Goal: Transaction & Acquisition: Purchase product/service

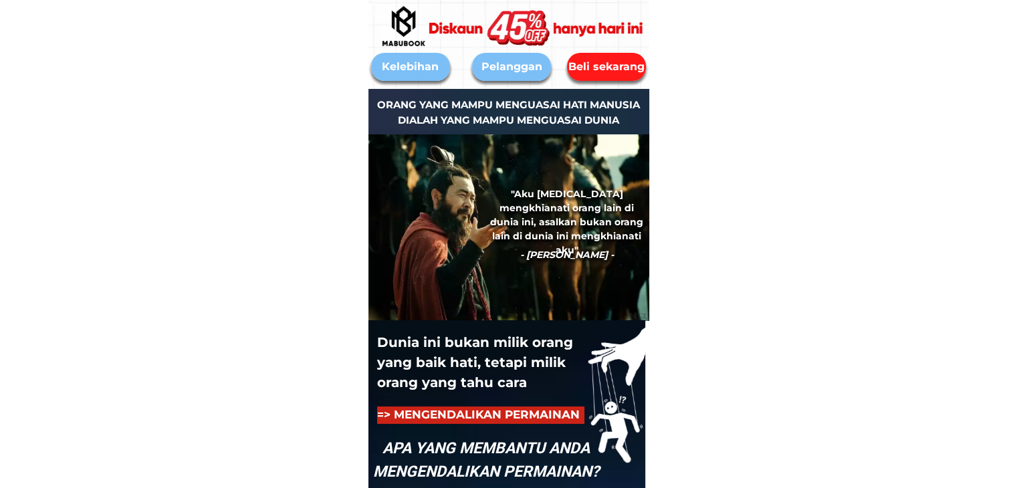
drag, startPoint x: 0, startPoint y: 0, endPoint x: 606, endPoint y: 68, distance: 610.1
click at [606, 68] on div "Beli sekarang" at bounding box center [606, 67] width 81 height 17
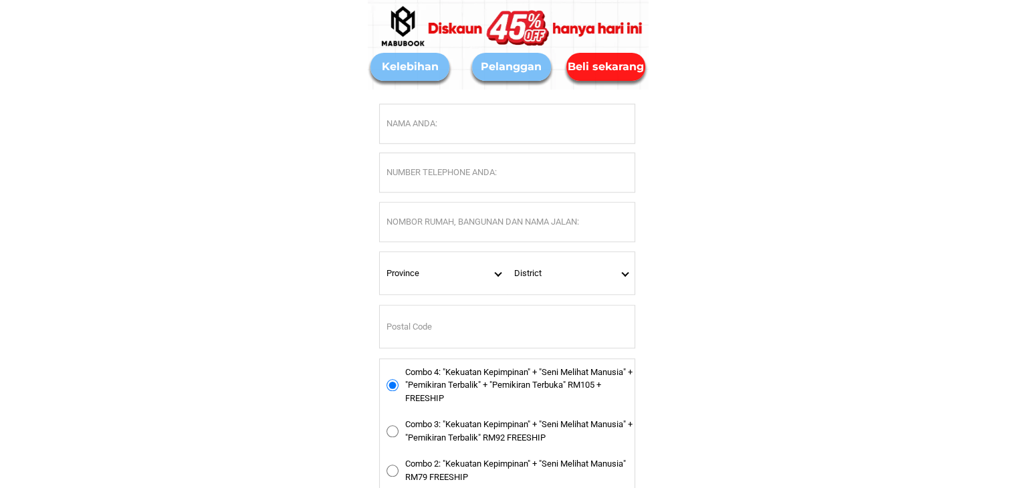
scroll to position [6296, 0]
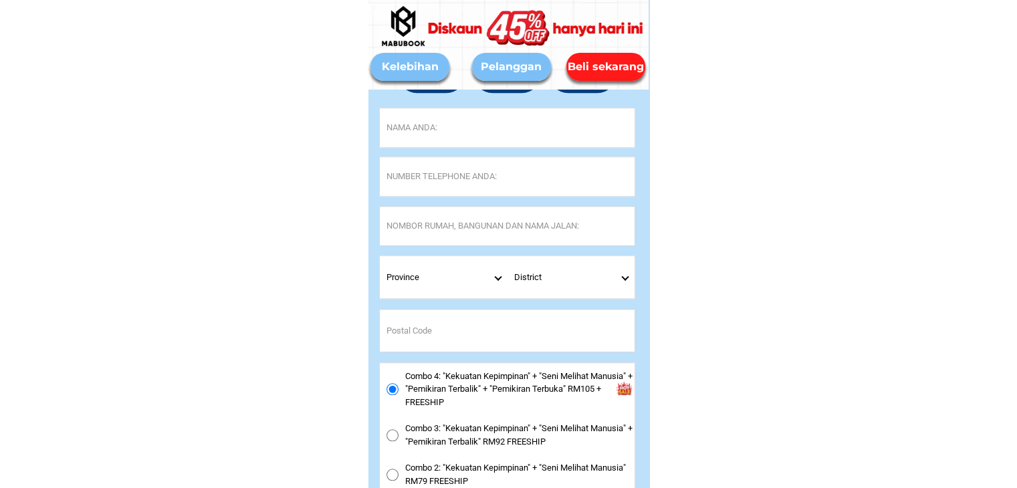
click at [393, 121] on input "Input full_name" at bounding box center [507, 127] width 255 height 39
paste input "[PERSON_NAME]"
type input "[PERSON_NAME]"
click at [418, 172] on input "Input phone_number" at bounding box center [507, 176] width 255 height 39
paste input "0195436043"
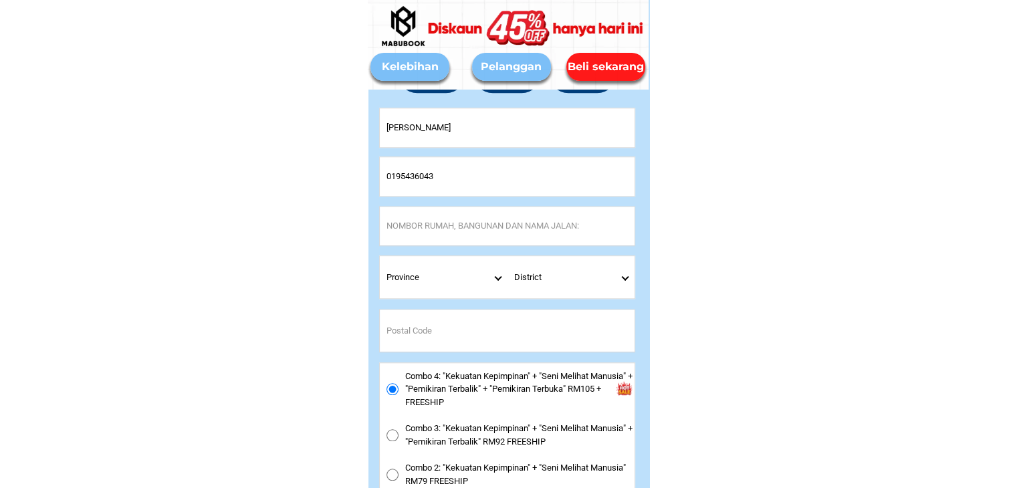
type input "0195436043"
click at [430, 230] on input "Input address" at bounding box center [507, 226] width 255 height 39
paste input "[STREET_ADDRESS][PERSON_NAME]"
type input "[STREET_ADDRESS][PERSON_NAME]"
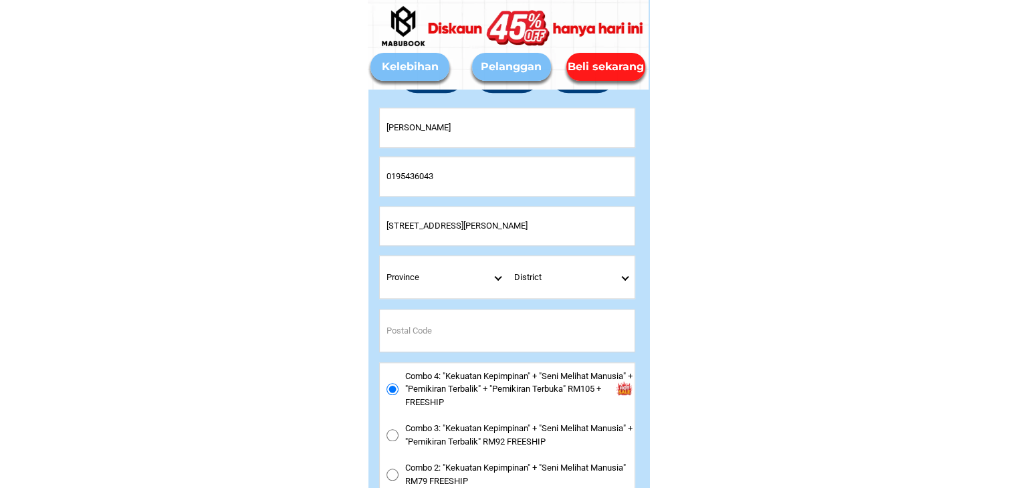
click at [479, 279] on select "Province [GEOGRAPHIC_DATA] [GEOGRAPHIC_DATA] [GEOGRAPHIC_DATA] [GEOGRAPHIC_DATA…" at bounding box center [444, 277] width 128 height 42
select select "60_R4445076"
click at [380, 256] on select "Province [GEOGRAPHIC_DATA] [GEOGRAPHIC_DATA] [GEOGRAPHIC_DATA] [GEOGRAPHIC_DATA…" at bounding box center [444, 277] width 128 height 42
click at [622, 281] on select "District [GEOGRAPHIC_DATA] [GEOGRAPHIC_DATA] [GEOGRAPHIC_DATA] [GEOGRAPHIC_DATA…" at bounding box center [571, 277] width 128 height 42
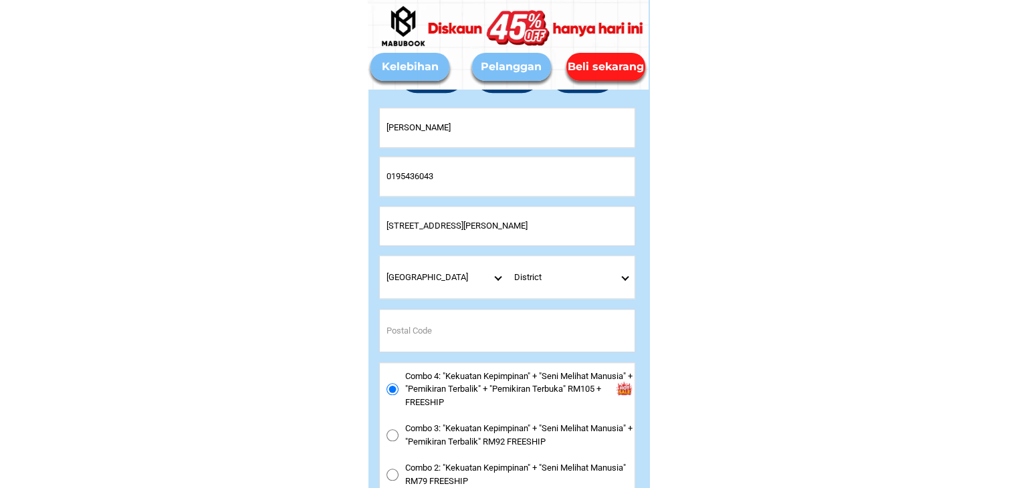
click at [620, 279] on select "District [GEOGRAPHIC_DATA] [GEOGRAPHIC_DATA] [GEOGRAPHIC_DATA] [GEOGRAPHIC_DATA…" at bounding box center [571, 277] width 128 height 42
select select "60R_R000156"
click at [507, 256] on select "District [GEOGRAPHIC_DATA] [GEOGRAPHIC_DATA] [GEOGRAPHIC_DATA] [GEOGRAPHIC_DATA…" at bounding box center [571, 277] width 128 height 42
click at [613, 279] on select "District [GEOGRAPHIC_DATA] [GEOGRAPHIC_DATA] [GEOGRAPHIC_DATA] [GEOGRAPHIC_DATA…" at bounding box center [571, 277] width 128 height 42
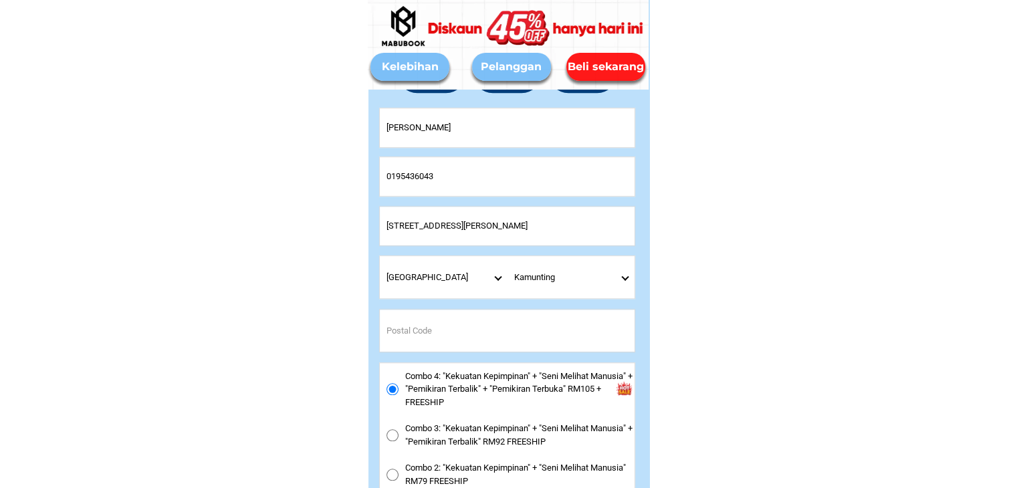
click at [613, 279] on select "District [GEOGRAPHIC_DATA] [GEOGRAPHIC_DATA] [GEOGRAPHIC_DATA] [GEOGRAPHIC_DATA…" at bounding box center [571, 277] width 128 height 42
click at [445, 331] on input "Input postal_code" at bounding box center [507, 331] width 255 height 42
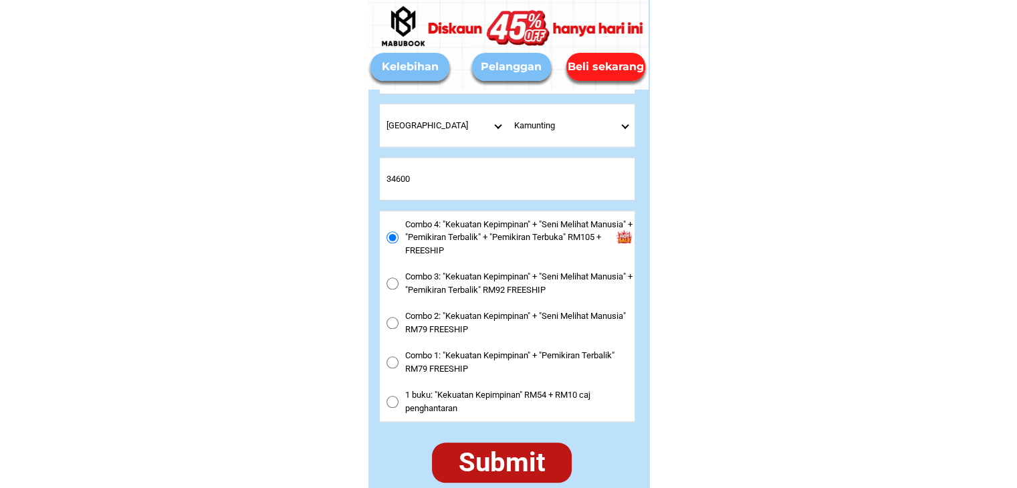
scroll to position [6564, 0]
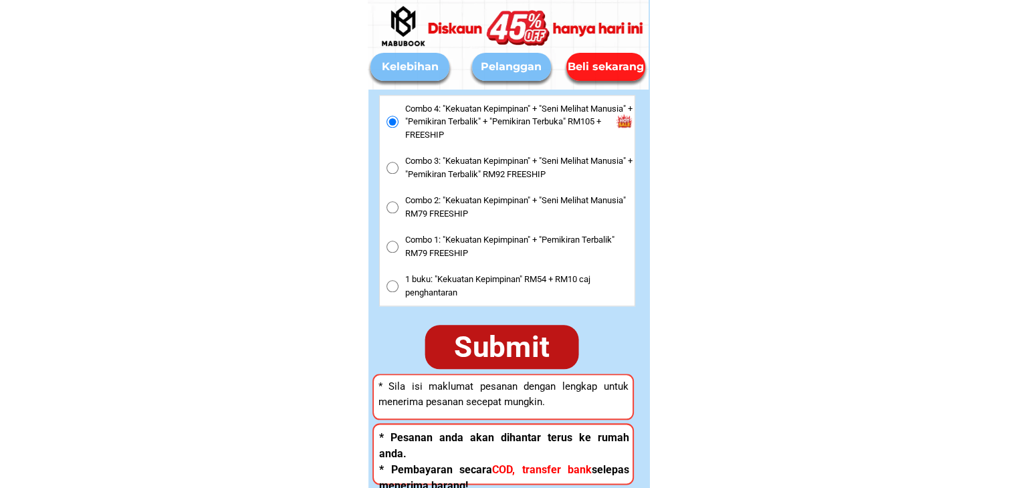
type input "34600"
drag, startPoint x: 527, startPoint y: 352, endPoint x: 529, endPoint y: 371, distance: 18.9
click at [528, 352] on div "Submit" at bounding box center [502, 347] width 162 height 46
radio input "true"
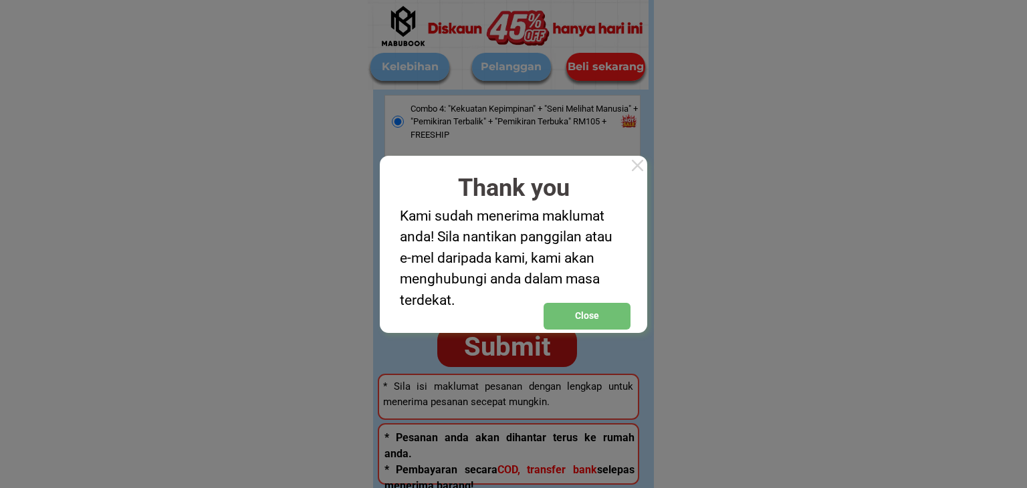
click at [637, 162] on div at bounding box center [637, 165] width 19 height 19
